Goal: Information Seeking & Learning: Find specific page/section

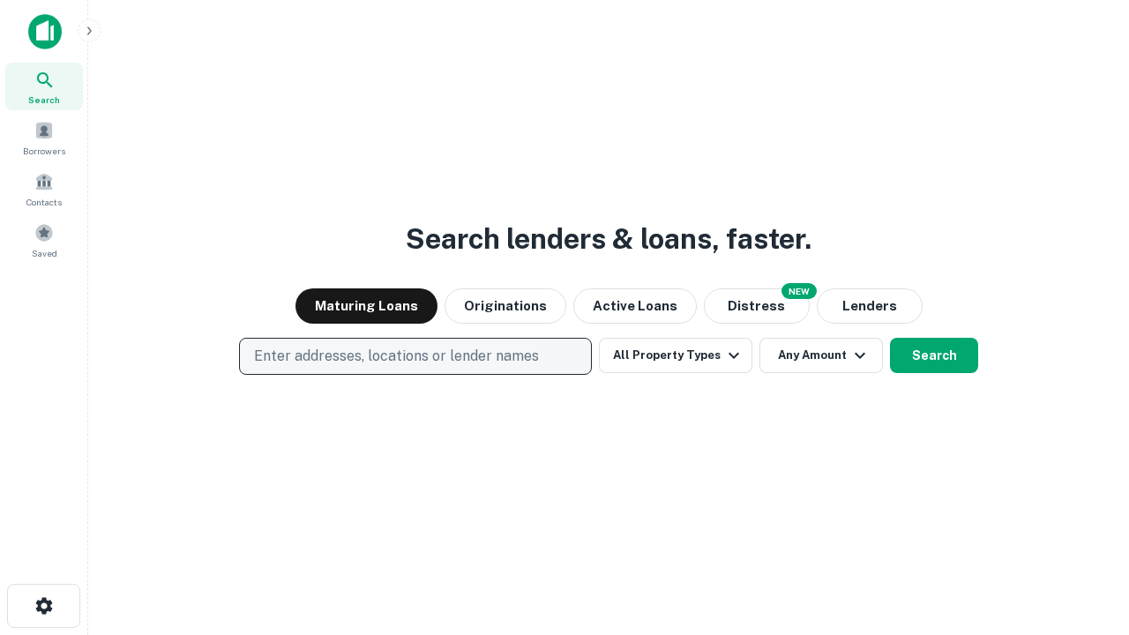
click at [415, 356] on p "Enter addresses, locations or lender names" at bounding box center [396, 356] width 285 height 21
type input "**********"
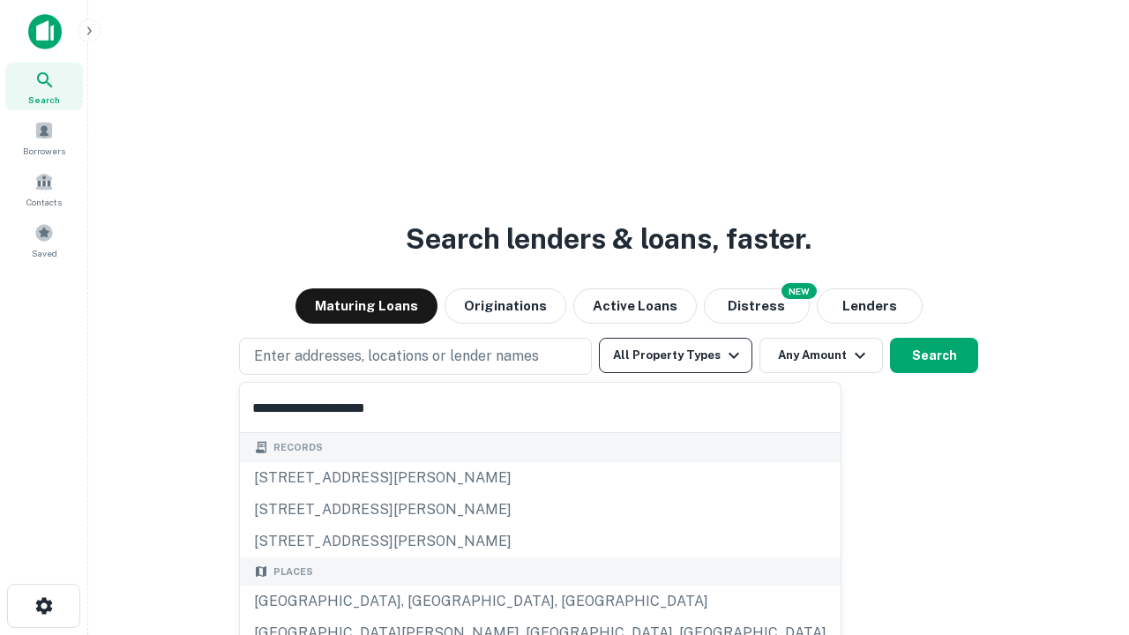
click at [422, 602] on div "[GEOGRAPHIC_DATA], [GEOGRAPHIC_DATA], [GEOGRAPHIC_DATA]" at bounding box center [540, 602] width 601 height 32
click at [676, 356] on button "All Property Types" at bounding box center [676, 355] width 154 height 35
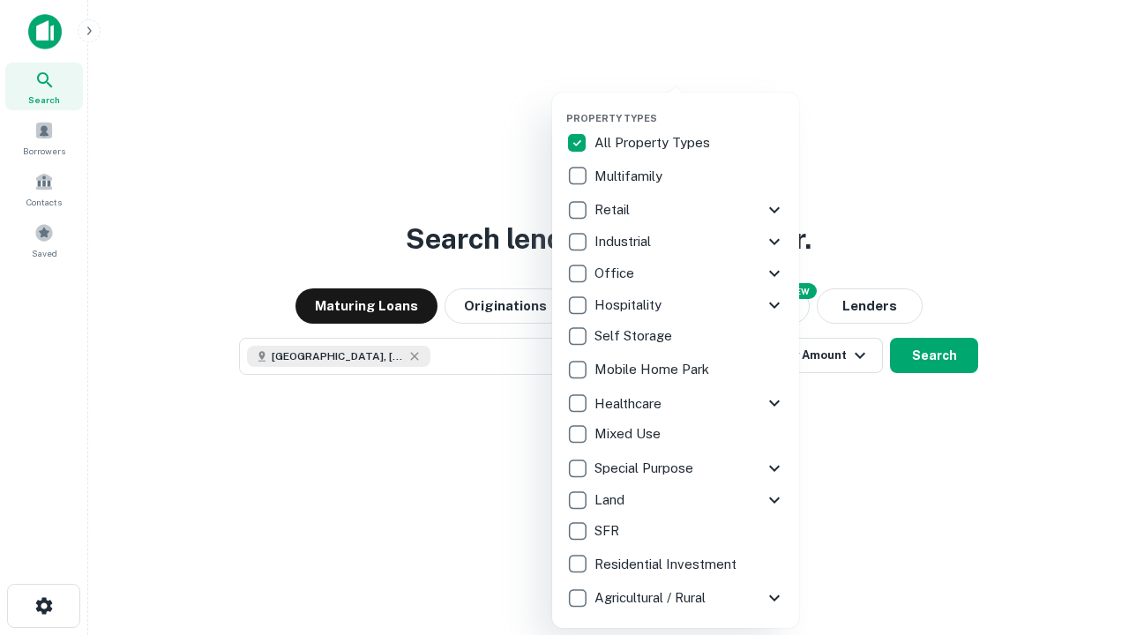
click at [690, 107] on button "button" at bounding box center [689, 107] width 247 height 1
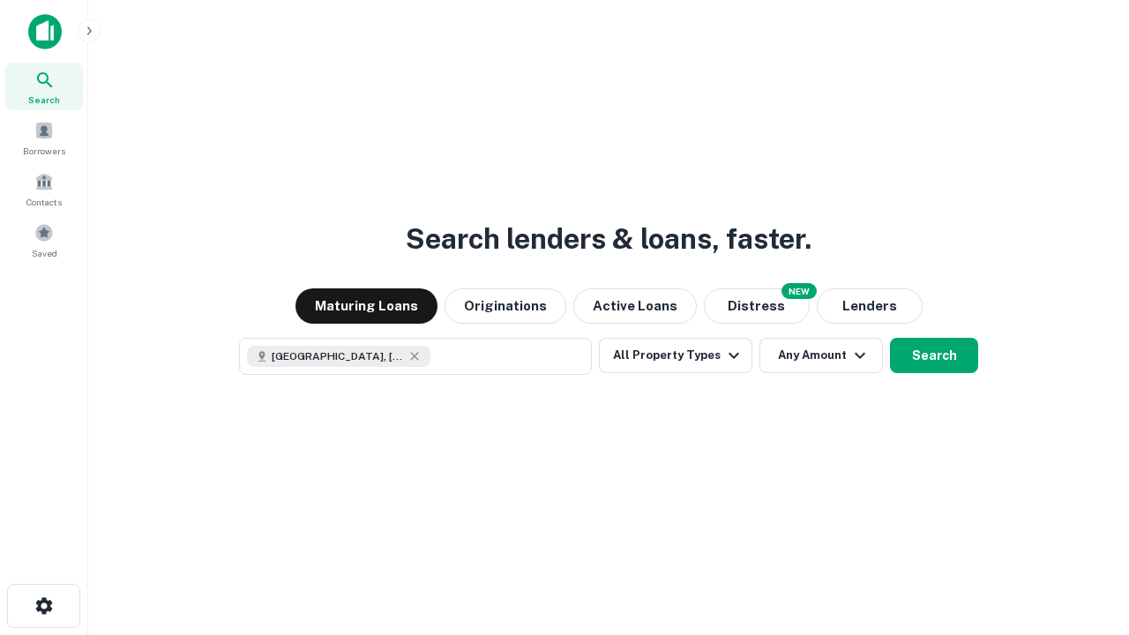
scroll to position [28, 0]
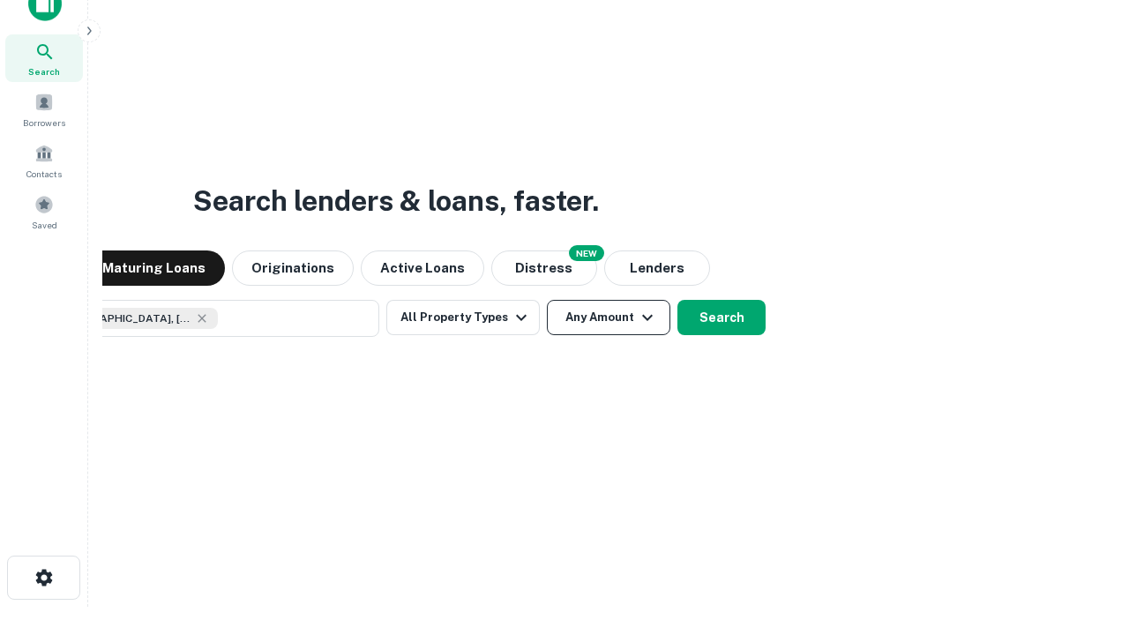
click at [547, 300] on button "Any Amount" at bounding box center [609, 317] width 124 height 35
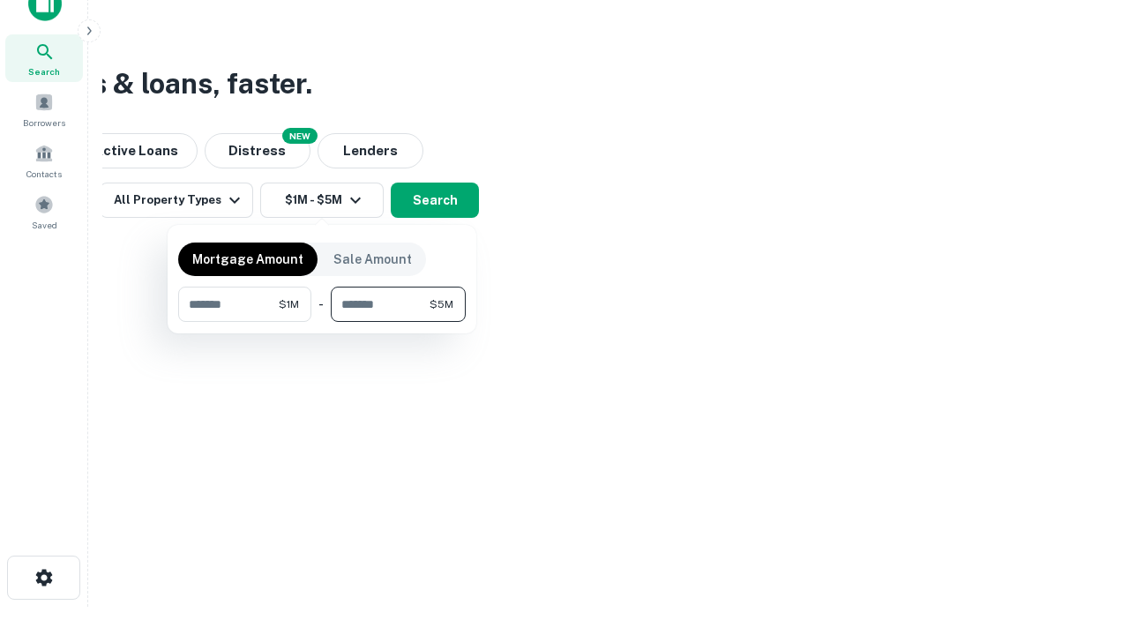
type input "*******"
click at [322, 322] on button "button" at bounding box center [322, 322] width 288 height 1
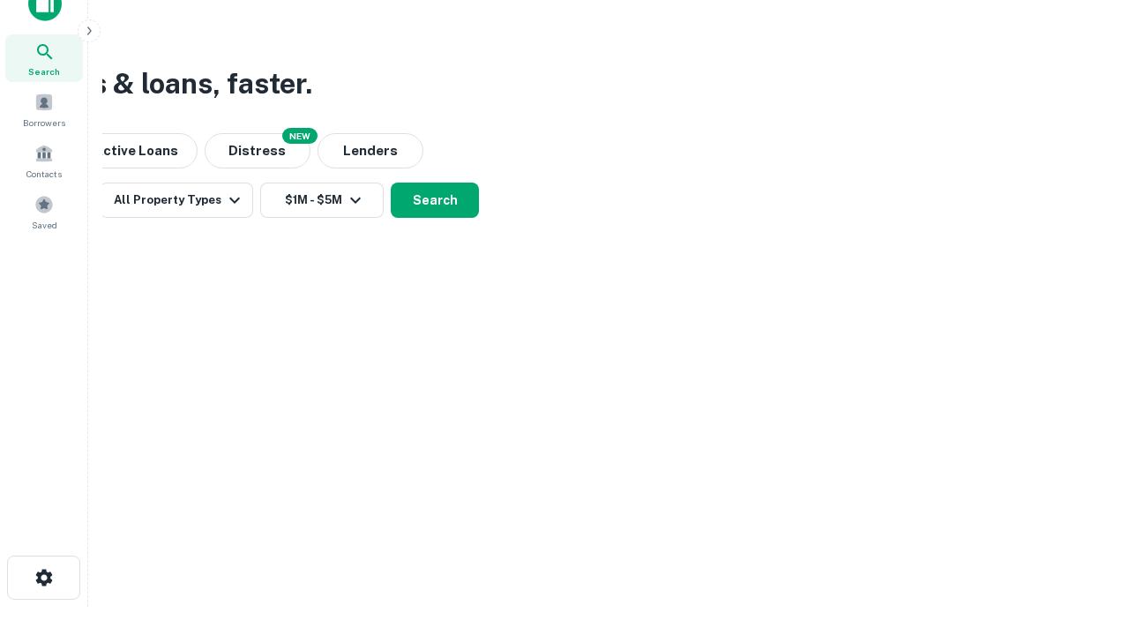
scroll to position [28, 0]
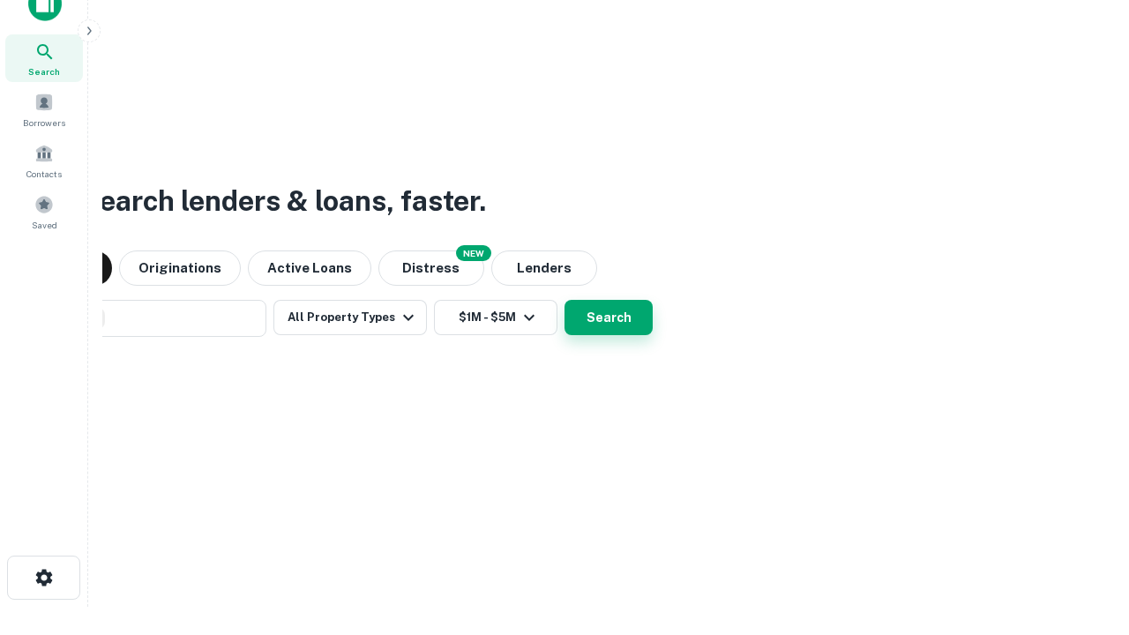
click at [565, 300] on button "Search" at bounding box center [609, 317] width 88 height 35
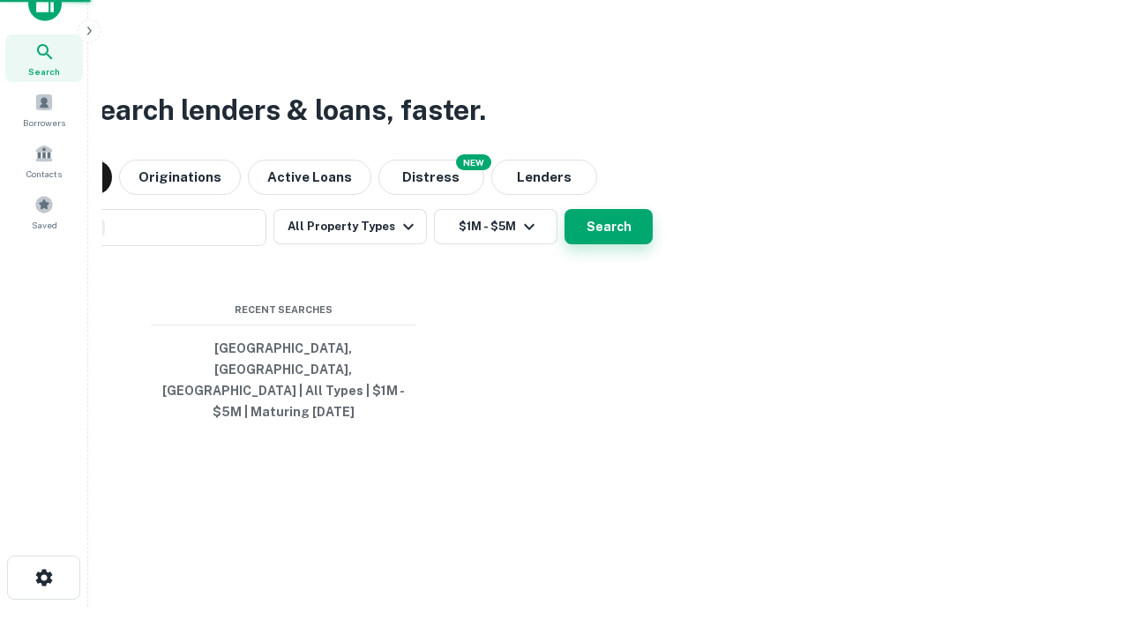
scroll to position [57, 499]
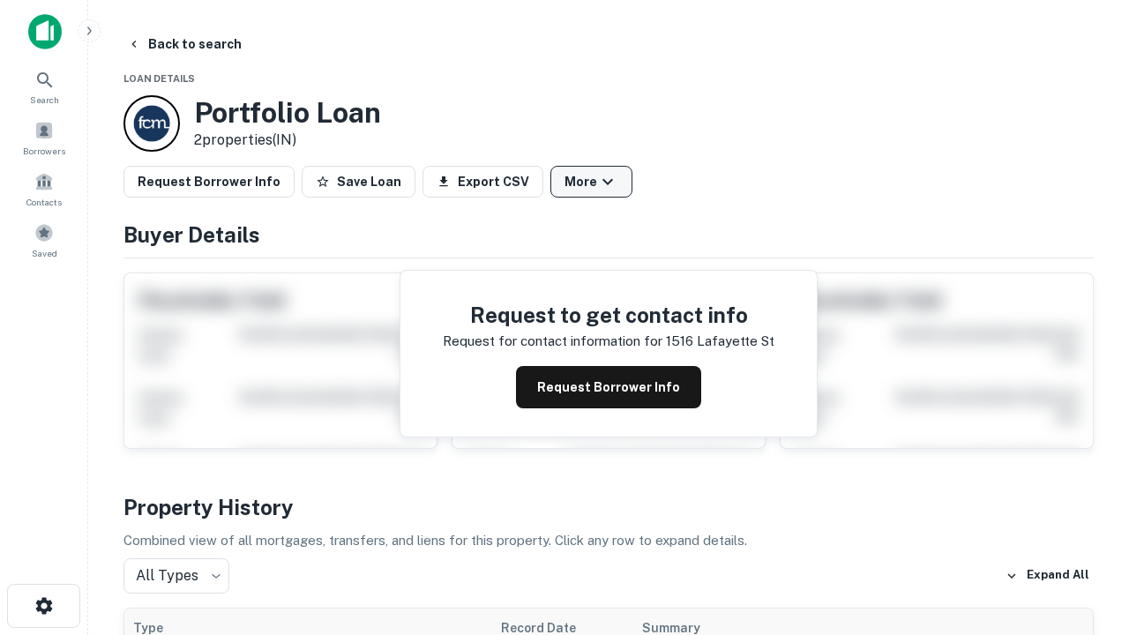
click at [591, 182] on button "More" at bounding box center [592, 182] width 82 height 32
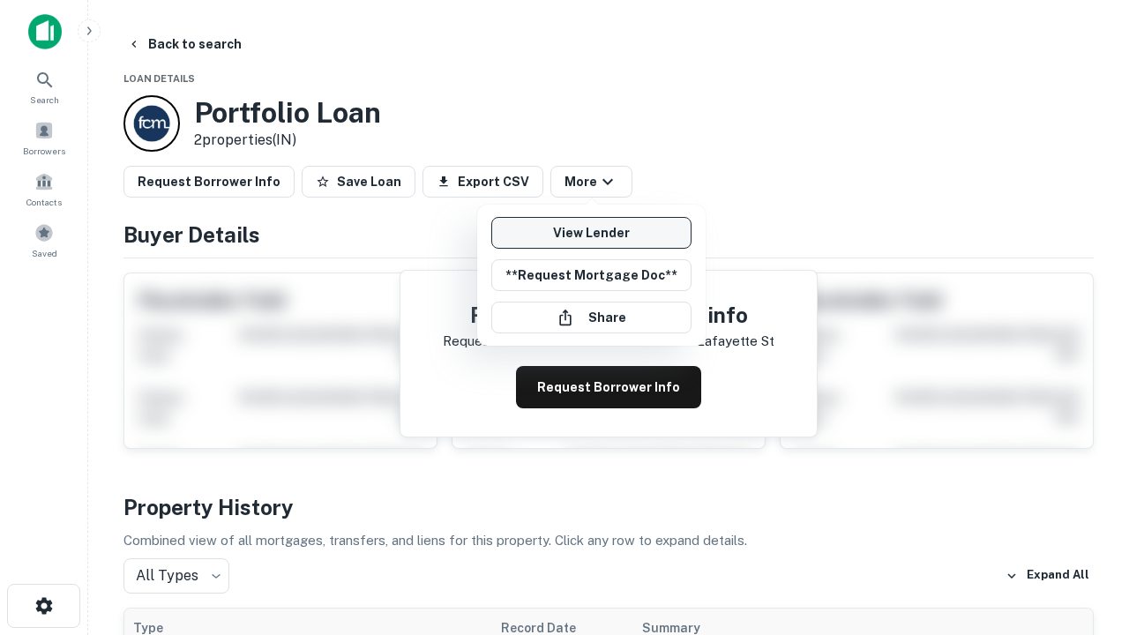
click at [591, 233] on link "View Lender" at bounding box center [591, 233] width 200 height 32
